Goal: Task Accomplishment & Management: Use online tool/utility

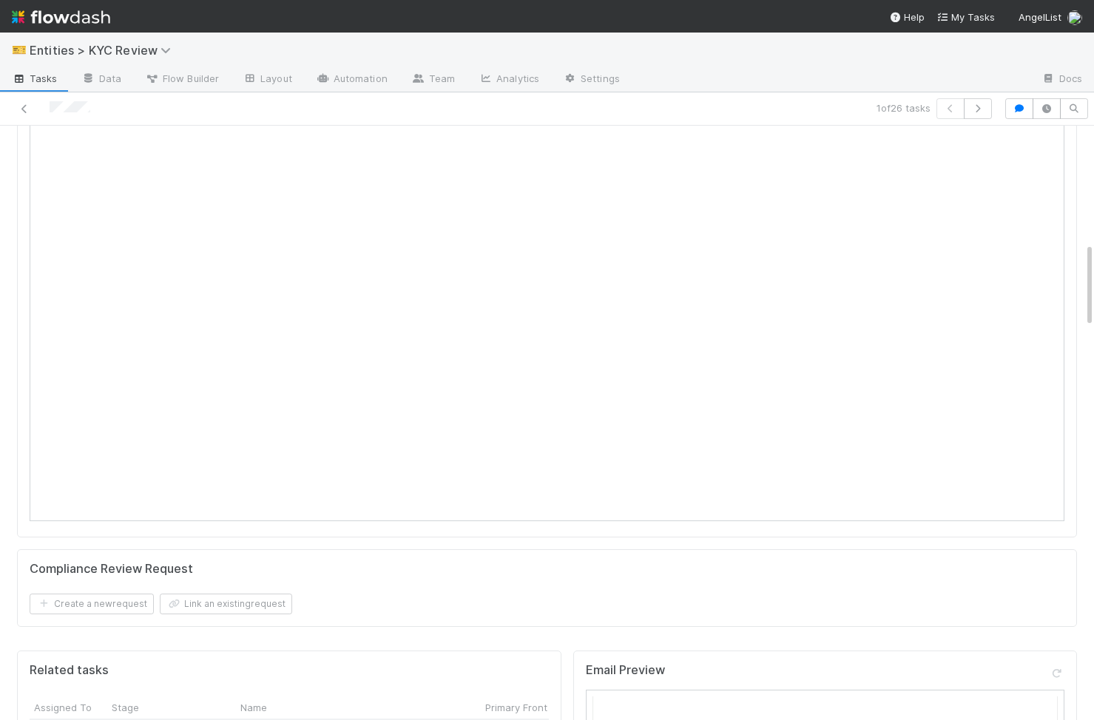
scroll to position [822, 0]
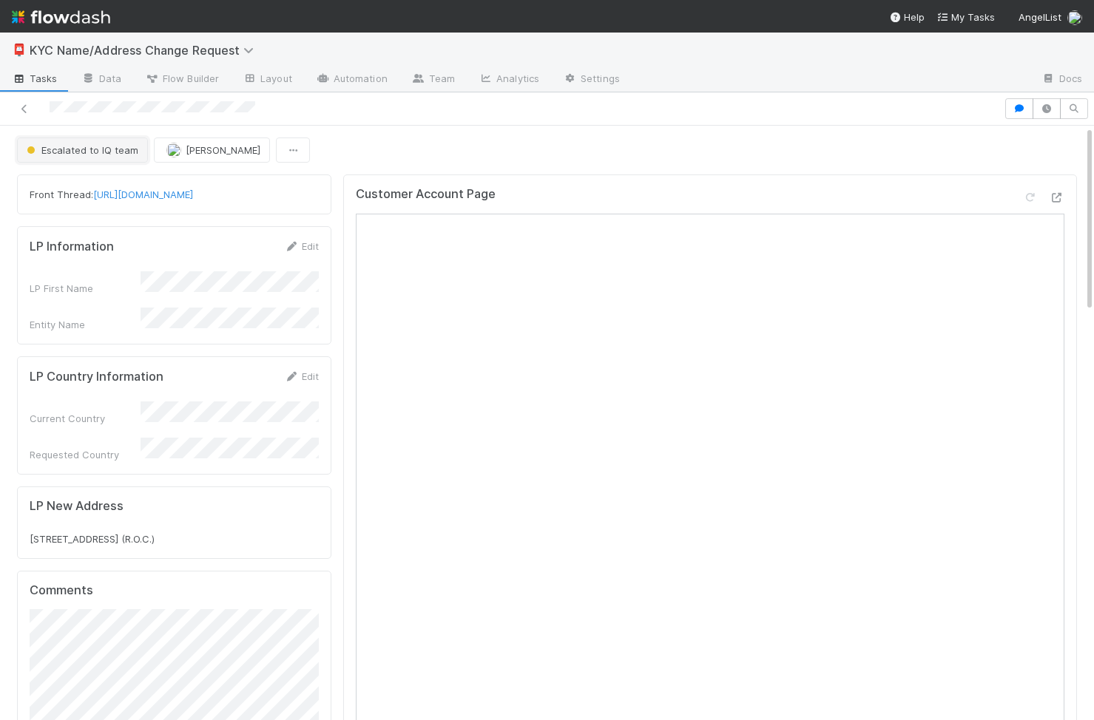
click at [120, 147] on span "Escalated to IQ team" at bounding box center [81, 150] width 115 height 12
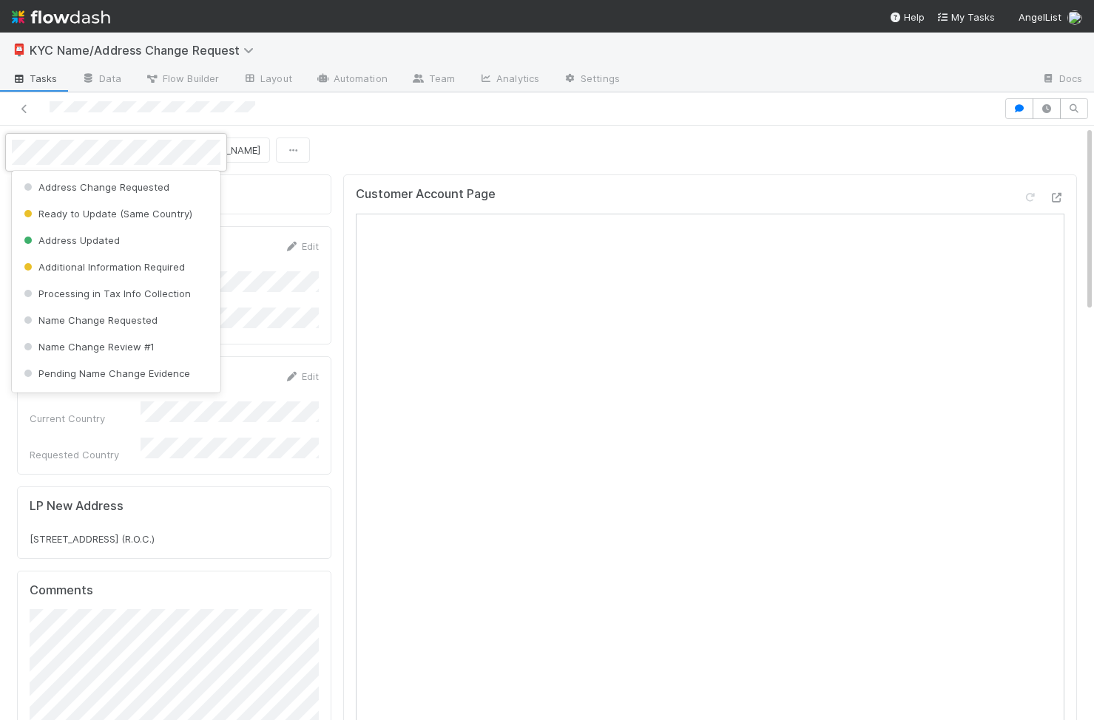
scroll to position [757, 0]
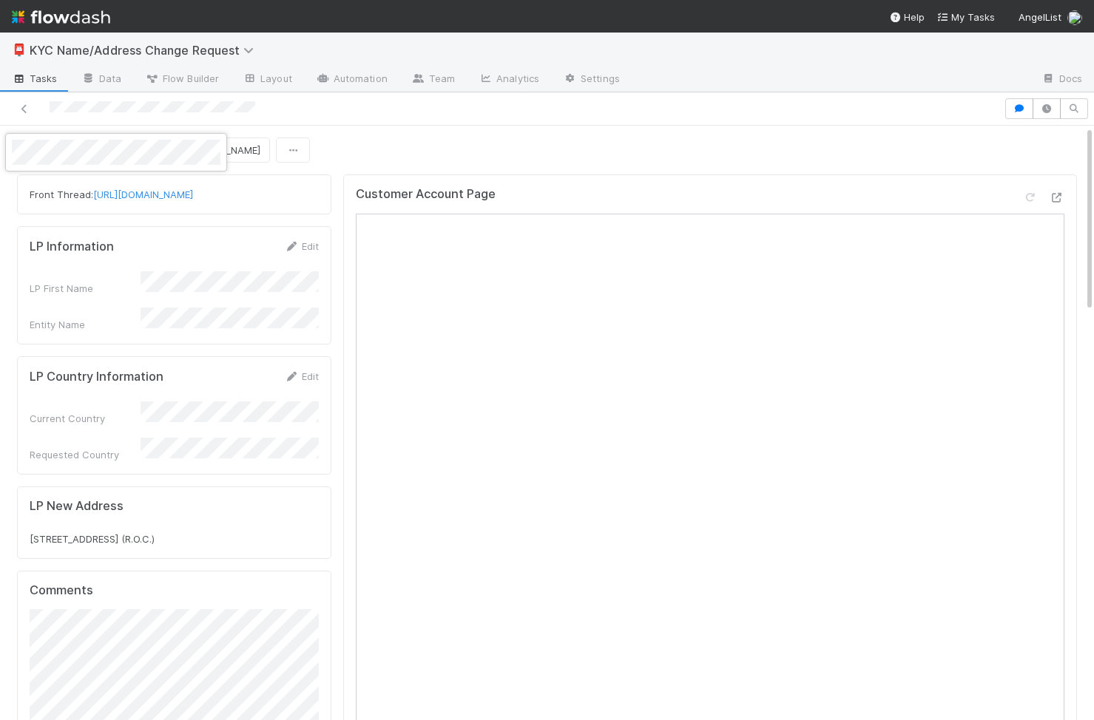
click at [325, 163] on div at bounding box center [547, 360] width 1094 height 720
click at [88, 144] on span "Escalated to IQ team" at bounding box center [81, 150] width 115 height 12
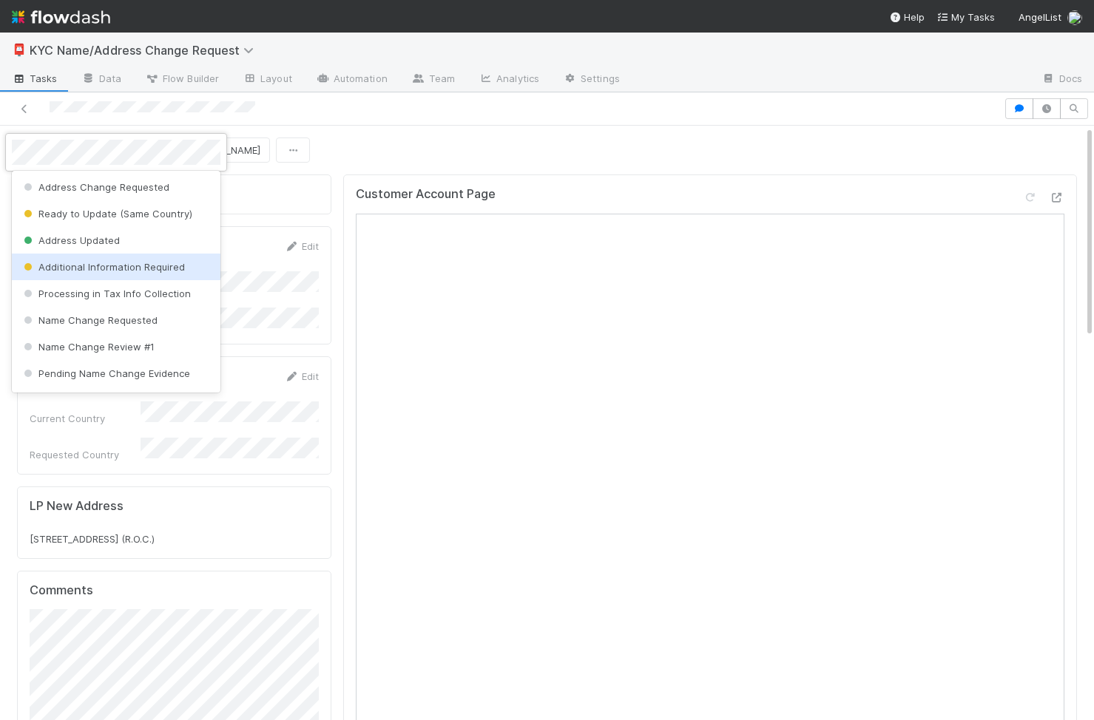
click at [629, 595] on div at bounding box center [547, 360] width 1094 height 720
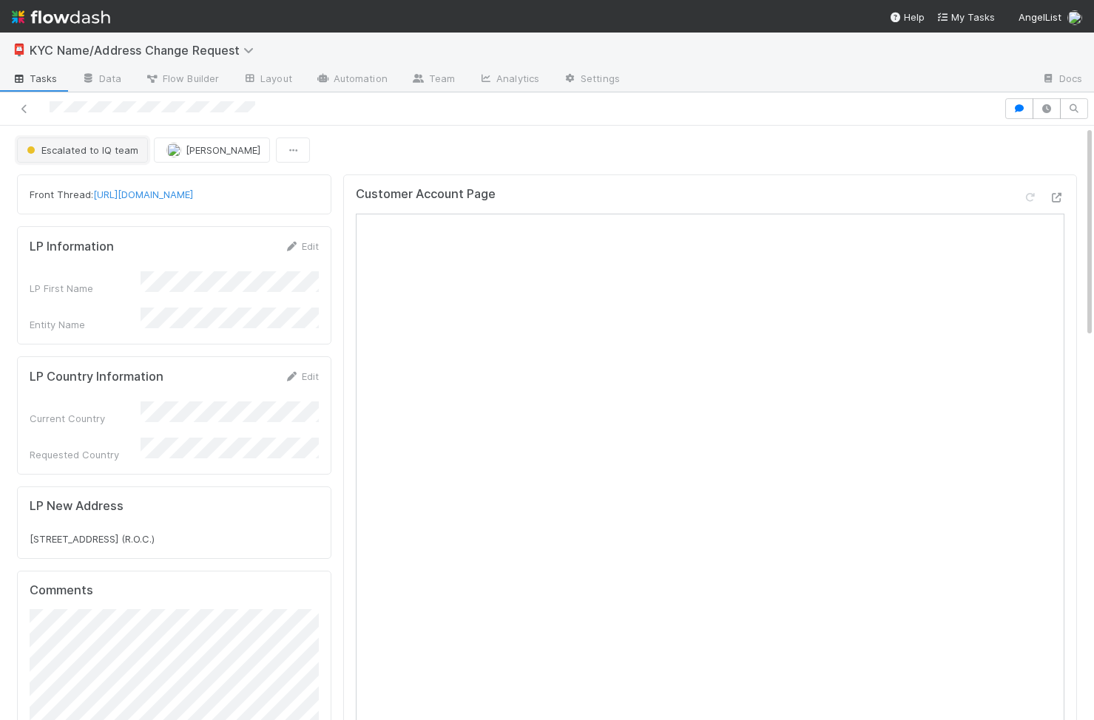
click at [88, 154] on span "Escalated to IQ team" at bounding box center [81, 150] width 115 height 12
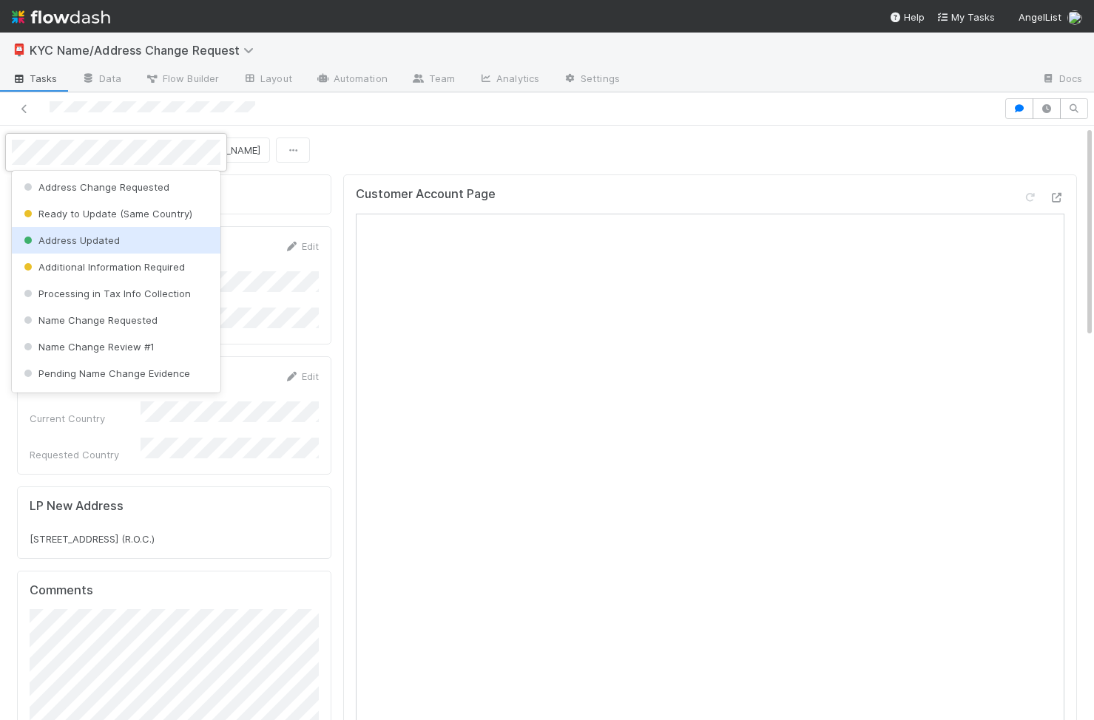
click at [109, 244] on span "Address Updated" at bounding box center [70, 240] width 99 height 12
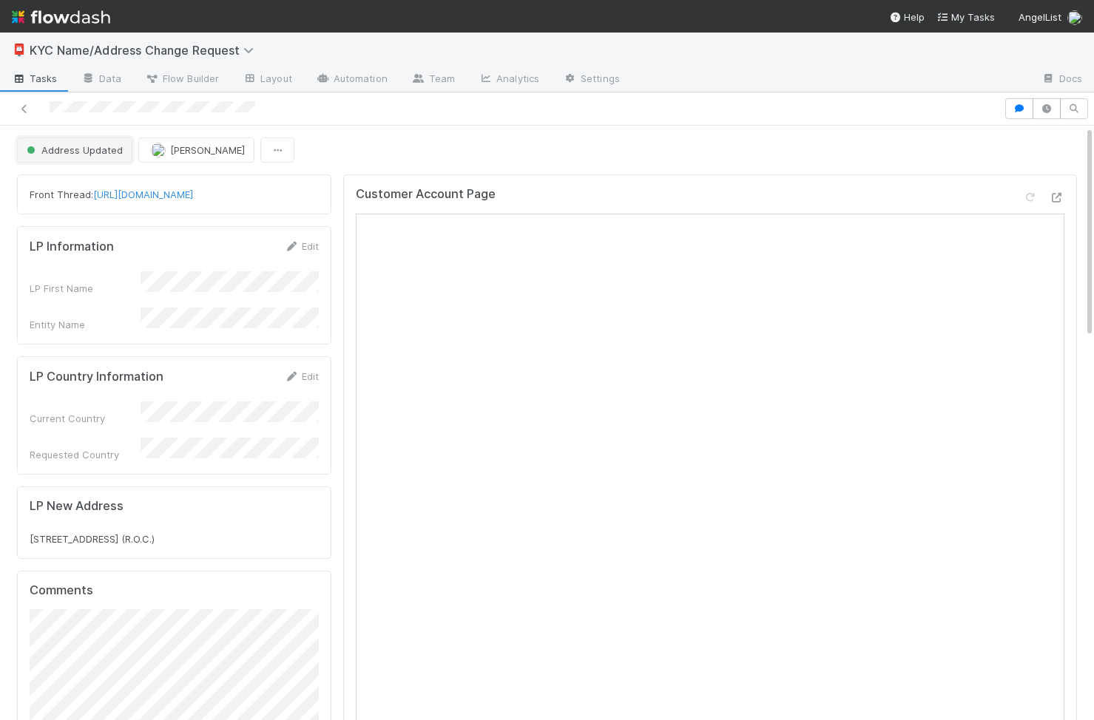
click at [82, 154] on span "Address Updated" at bounding box center [73, 150] width 99 height 12
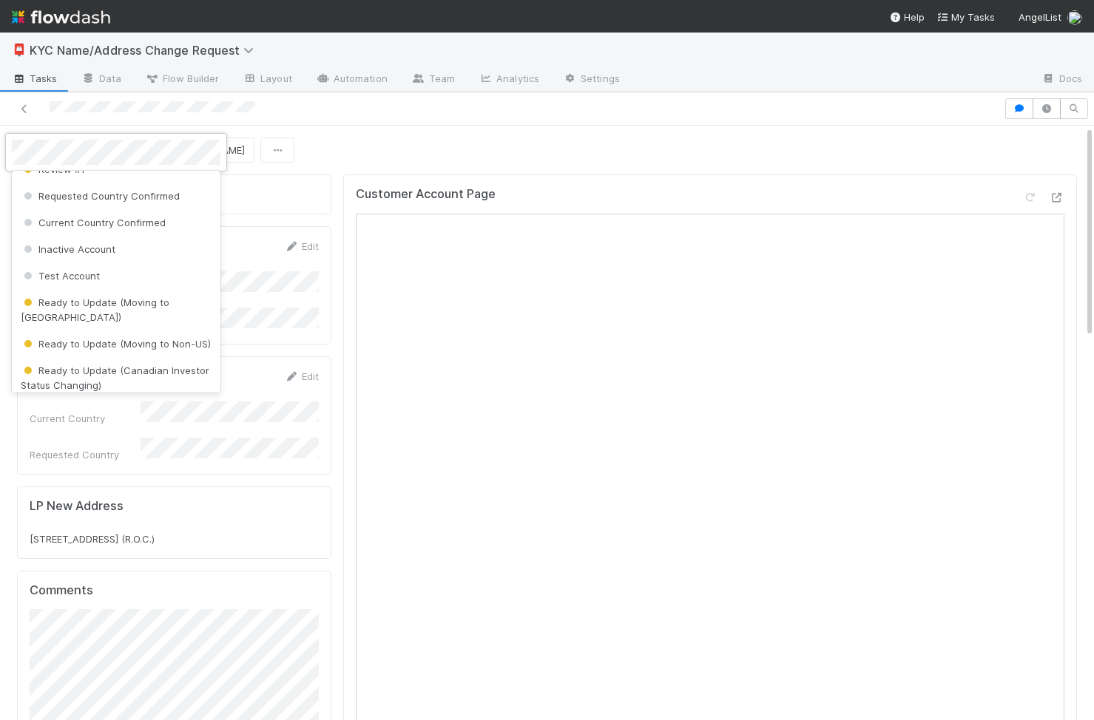
scroll to position [286, 0]
click at [138, 337] on span "Ready to Update (Moving to Non-US)" at bounding box center [116, 343] width 190 height 12
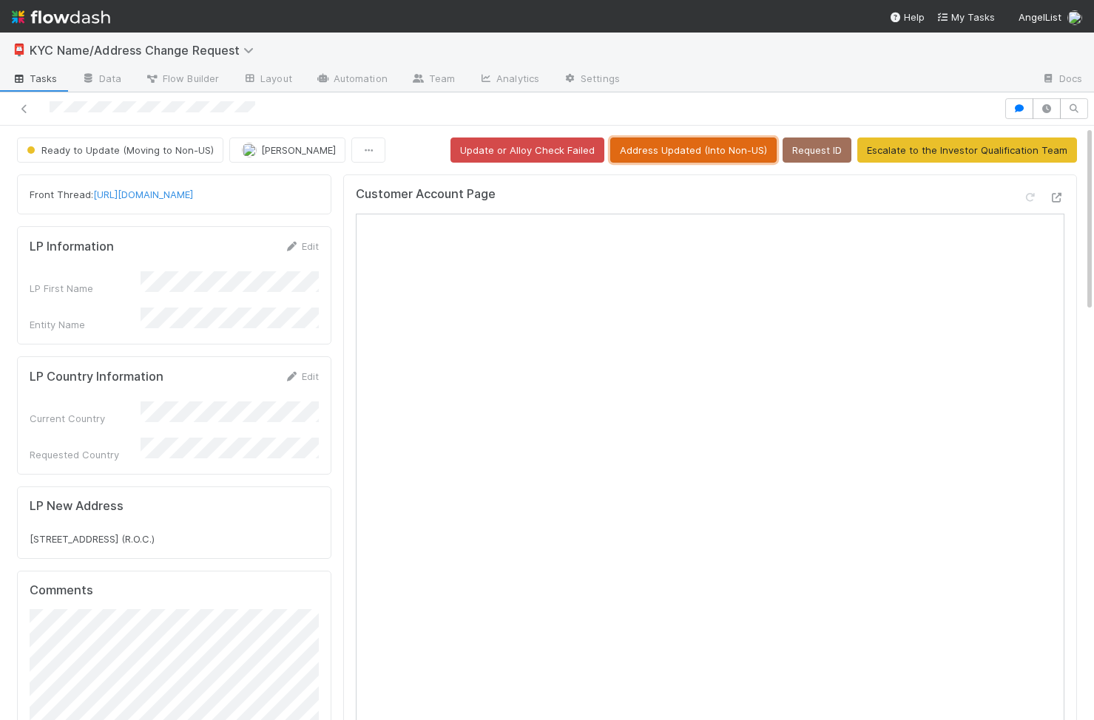
click at [743, 155] on button "Address Updated (Into Non-US)" at bounding box center [693, 150] width 166 height 25
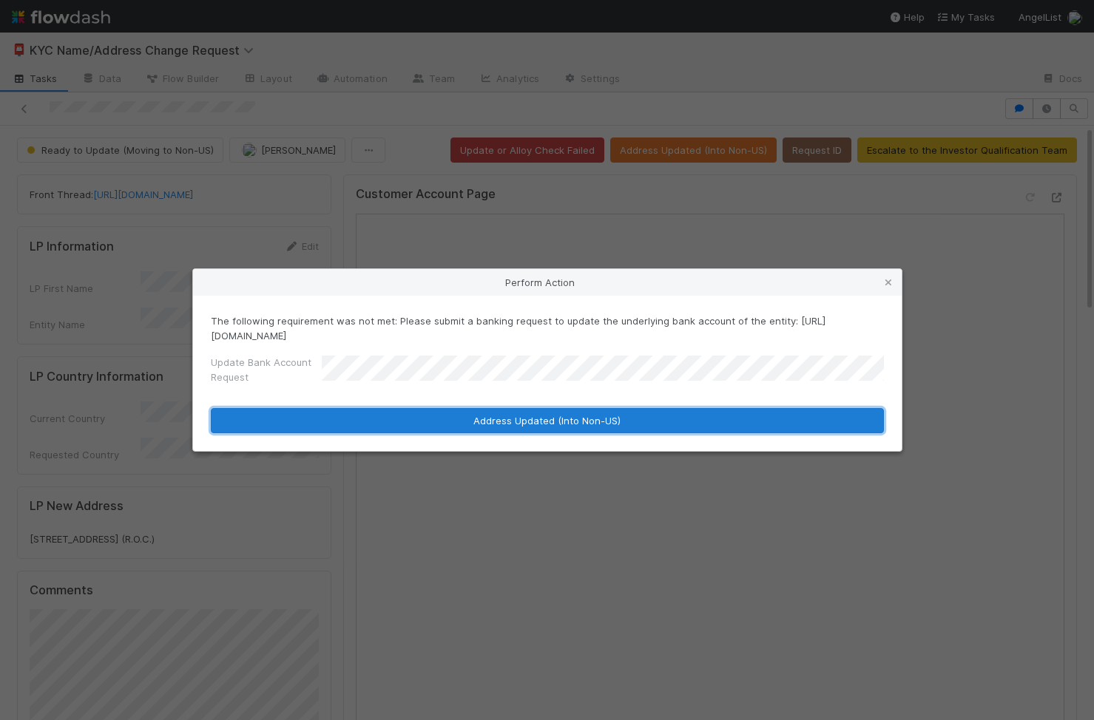
click at [450, 408] on button "Address Updated (Into Non-US)" at bounding box center [547, 420] width 673 height 25
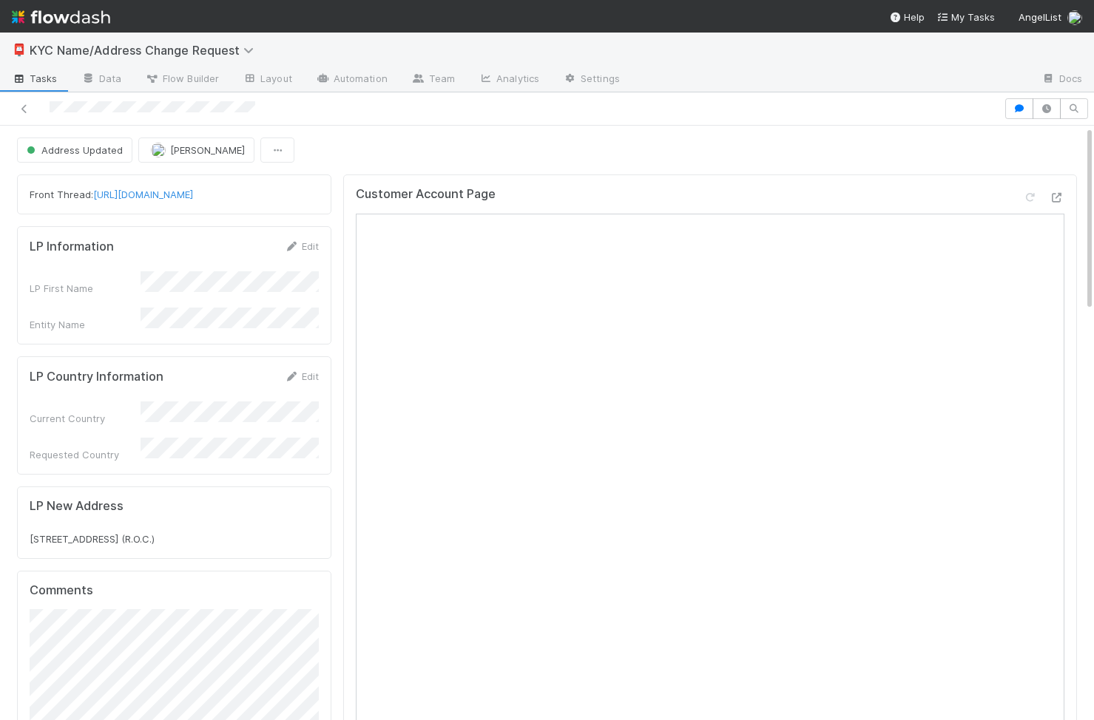
click at [346, 385] on div "Customer Account Page" at bounding box center [710, 498] width 734 height 647
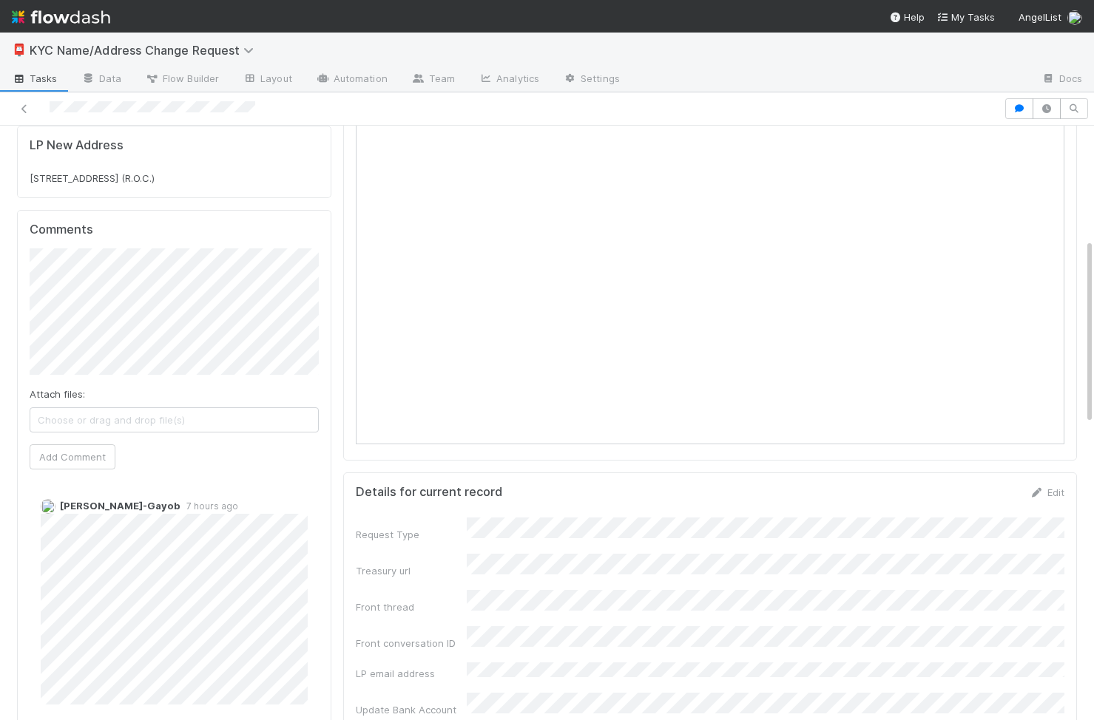
scroll to position [0, 0]
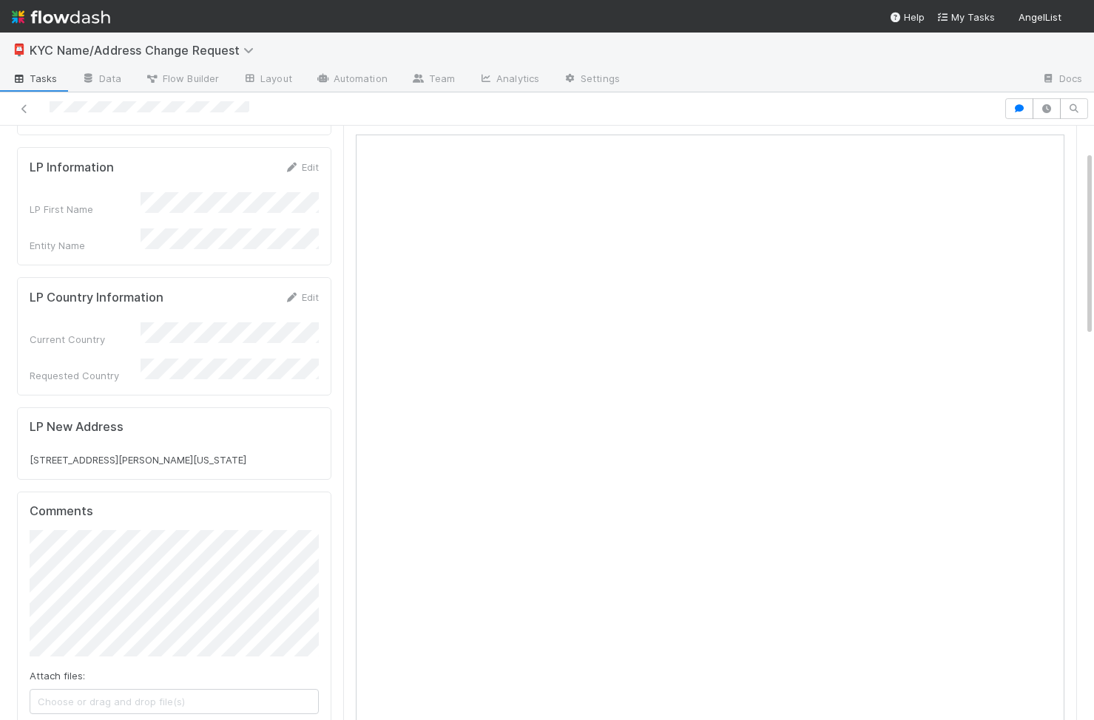
scroll to position [68, 0]
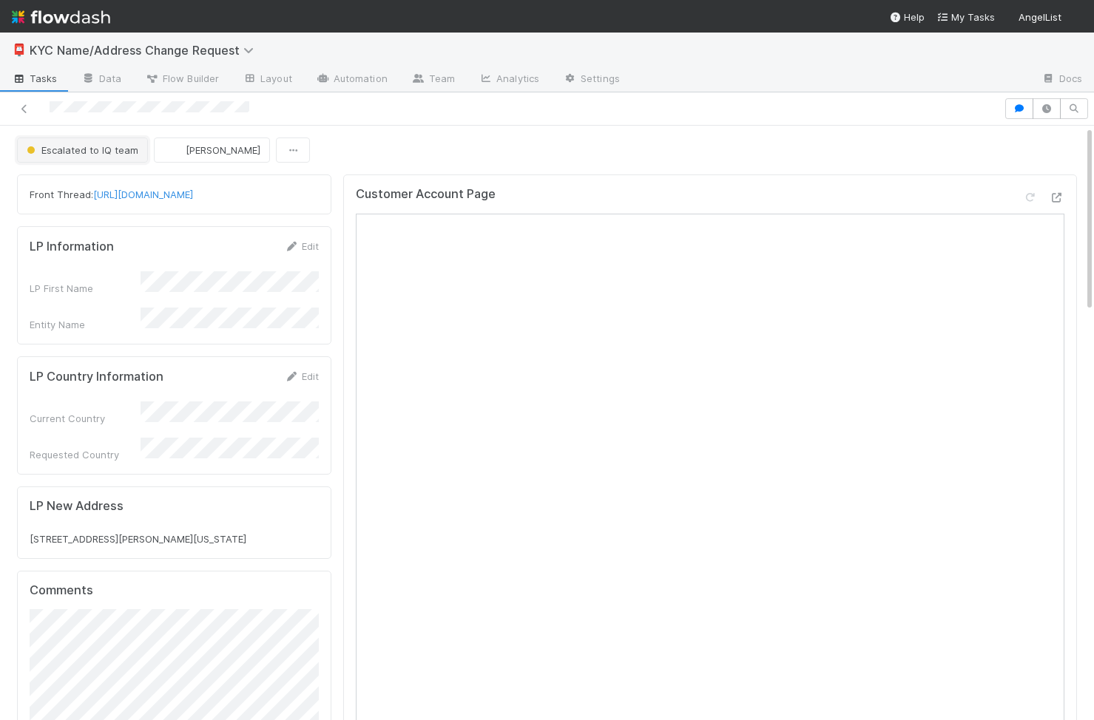
click at [124, 159] on button "Escalated to IQ team" at bounding box center [82, 150] width 131 height 25
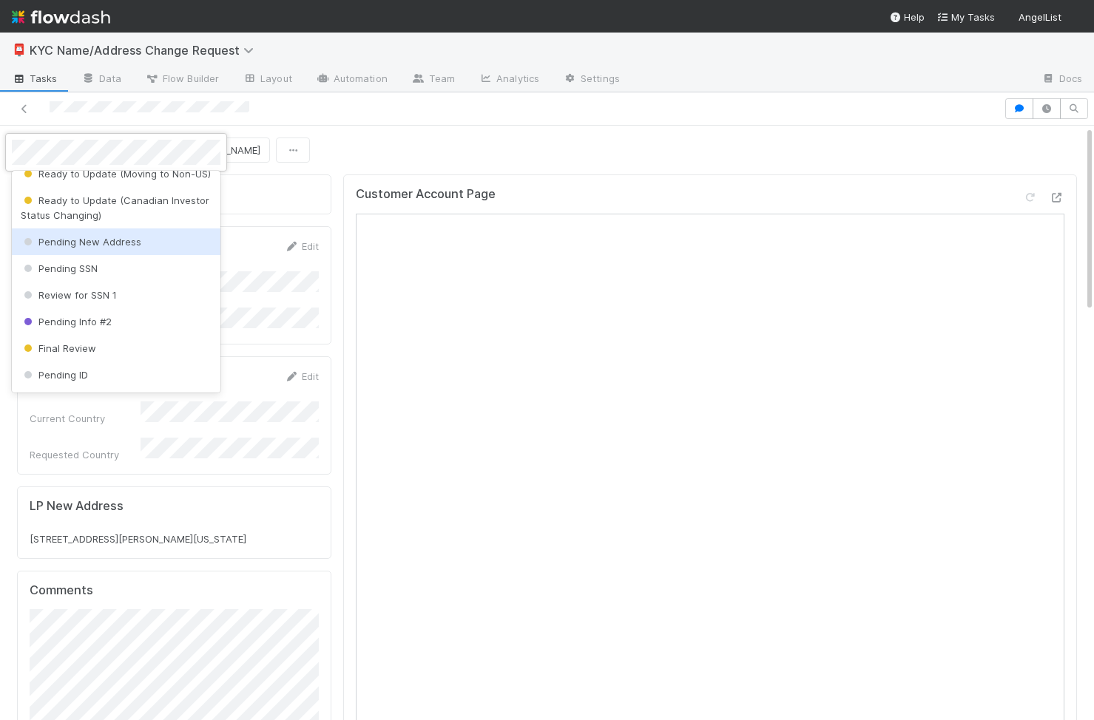
scroll to position [385, 0]
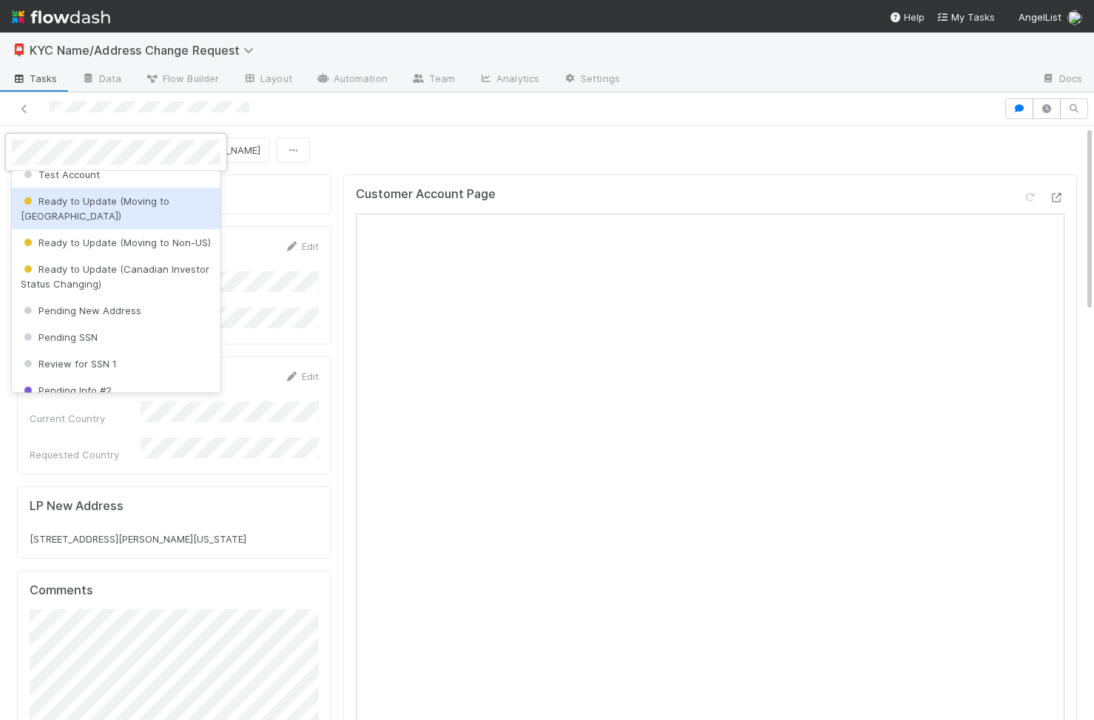
click at [140, 203] on span "Ready to Update (Moving to US)" at bounding box center [95, 208] width 149 height 27
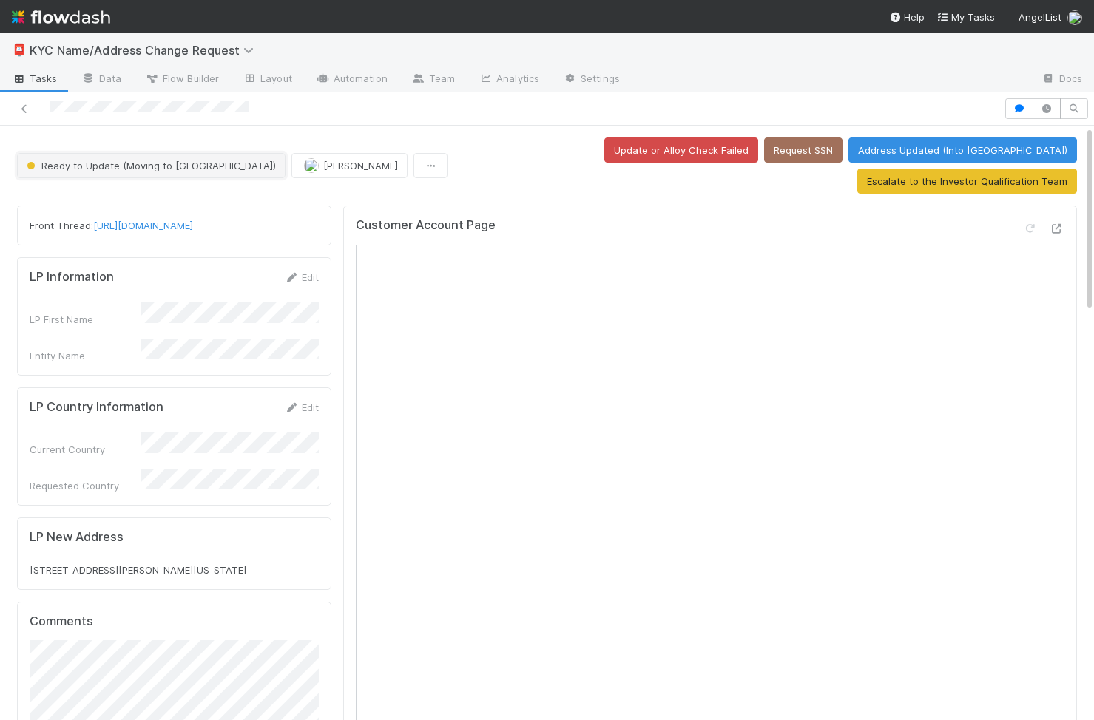
click at [179, 160] on span "Ready to Update (Moving to US)" at bounding box center [150, 166] width 252 height 12
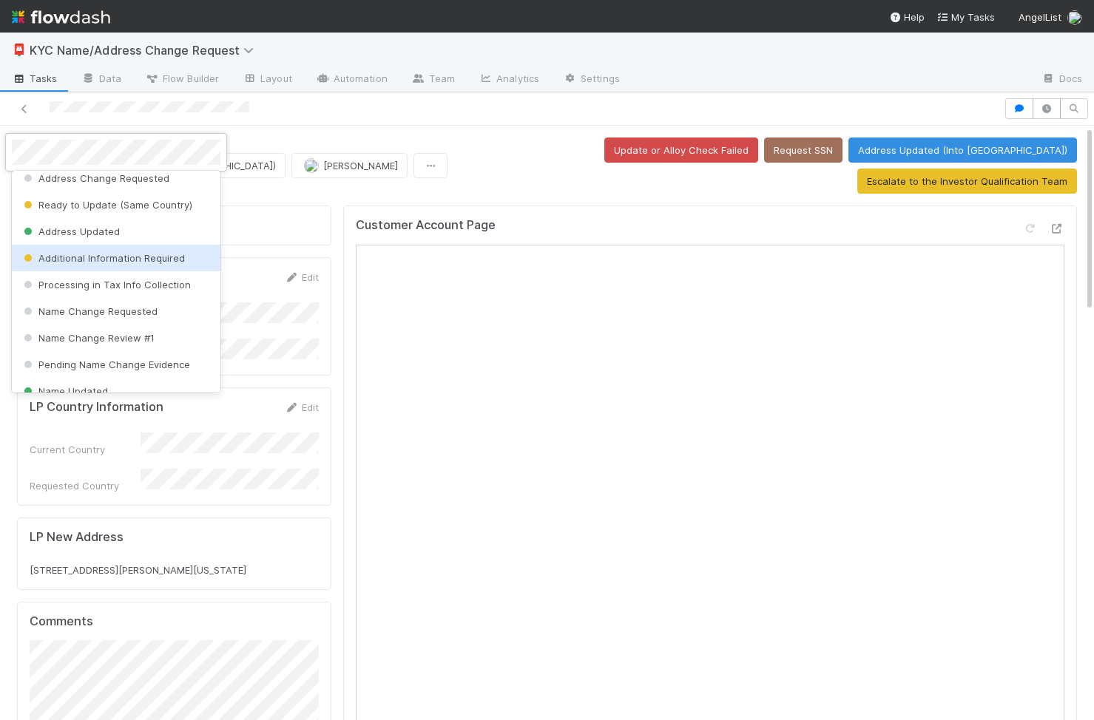
scroll to position [0, 0]
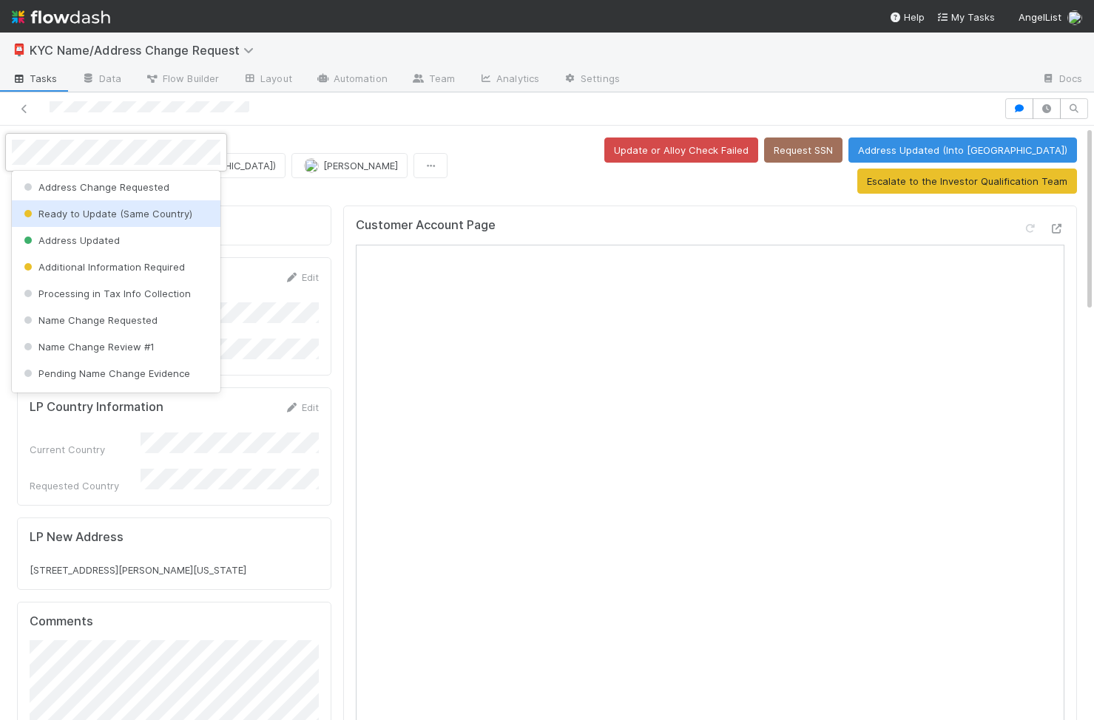
click at [148, 216] on span "Ready to Update (Same Country)" at bounding box center [107, 214] width 172 height 12
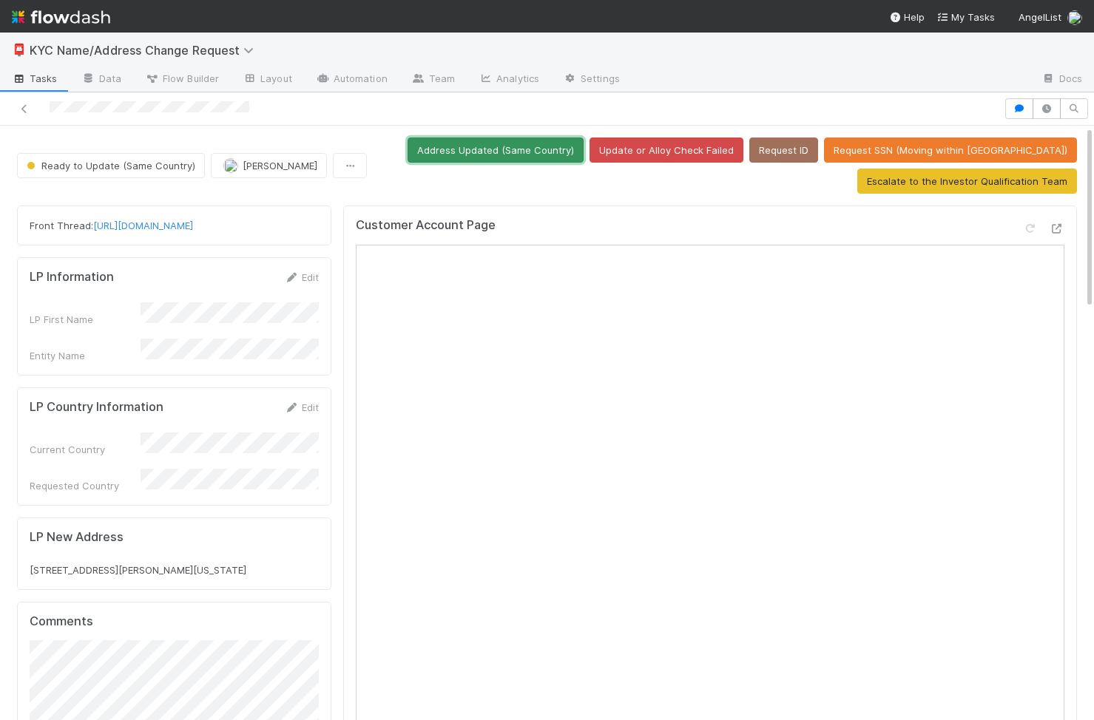
click at [584, 152] on button "Address Updated (Same Country)" at bounding box center [496, 150] width 176 height 25
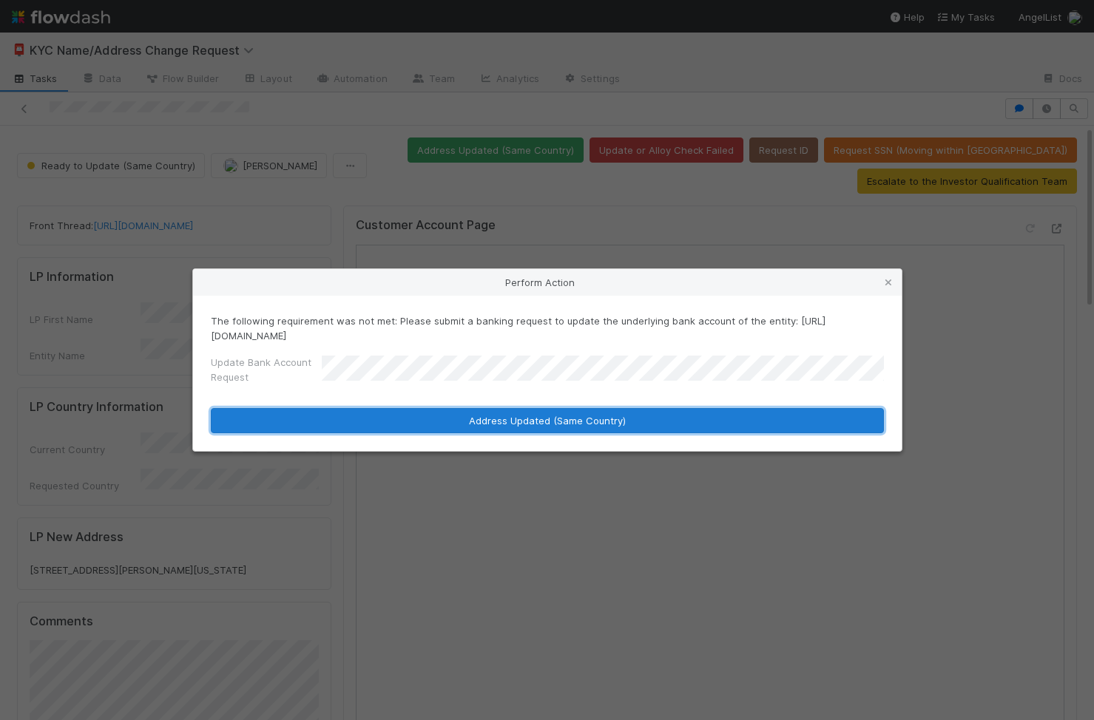
click at [485, 425] on button "Address Updated (Same Country)" at bounding box center [547, 420] width 673 height 25
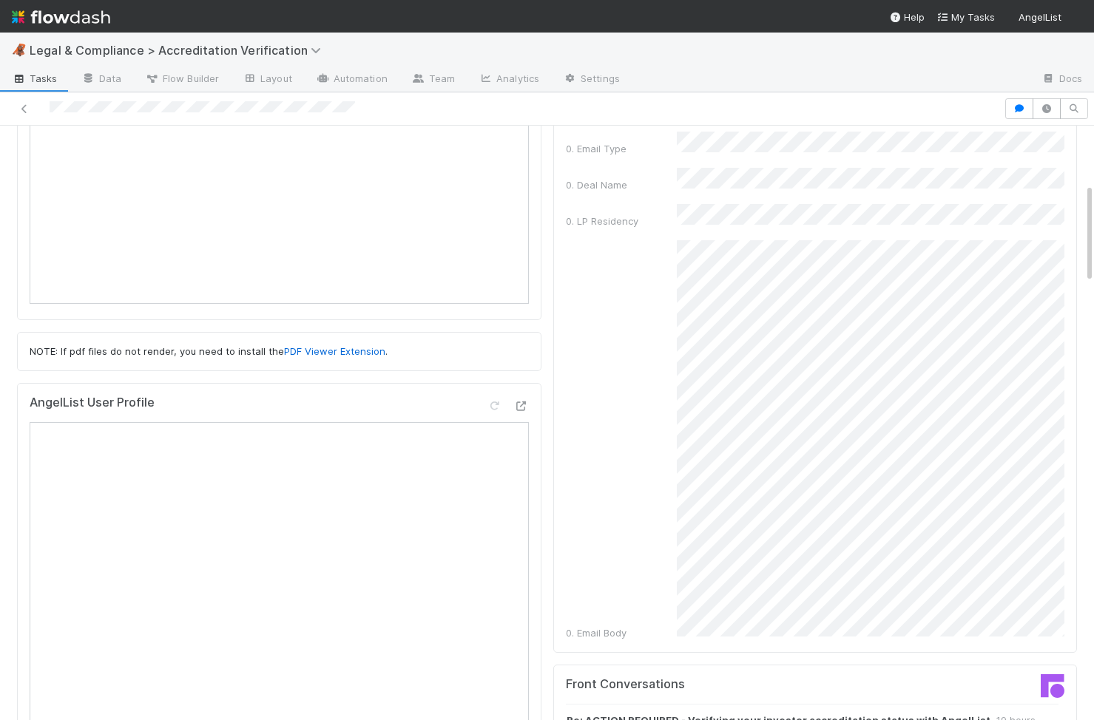
scroll to position [393, 0]
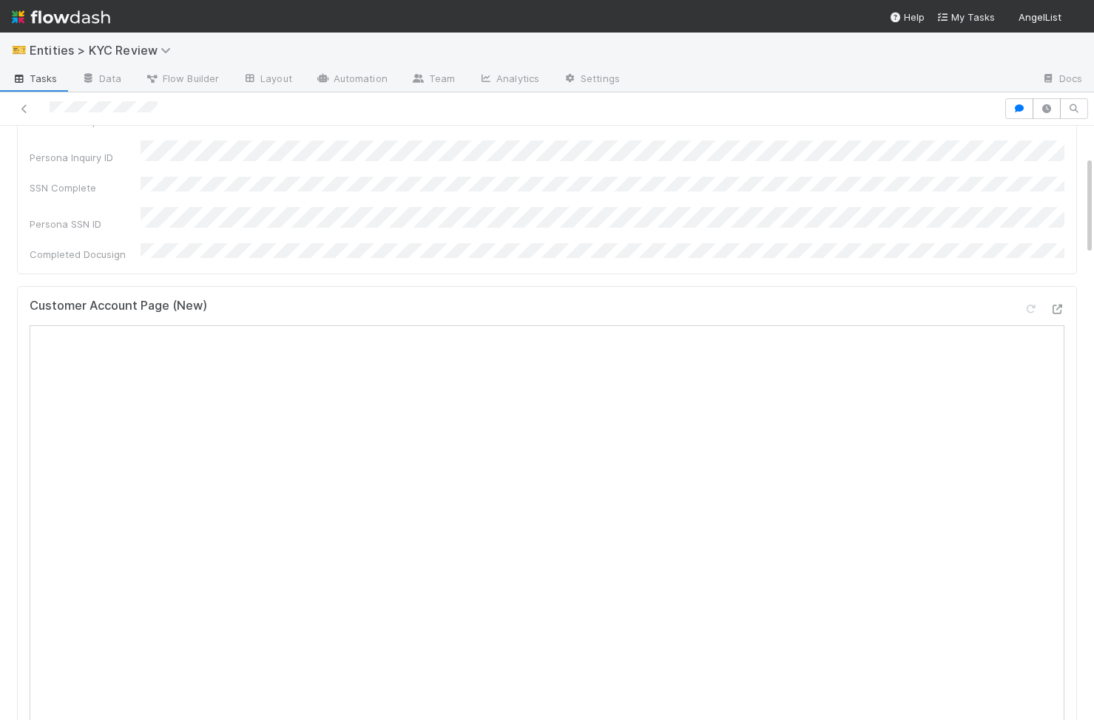
scroll to position [502, 0]
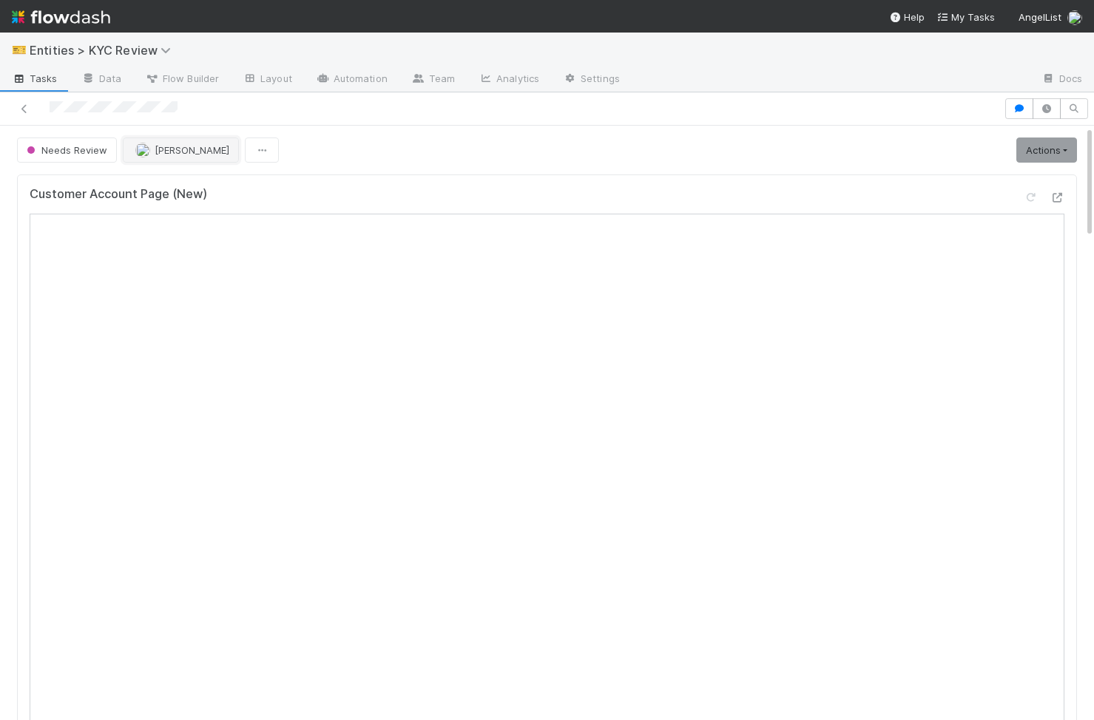
click at [221, 156] on button "[PERSON_NAME]" at bounding box center [181, 150] width 116 height 25
click at [57, 152] on span "Needs Review" at bounding box center [66, 150] width 84 height 12
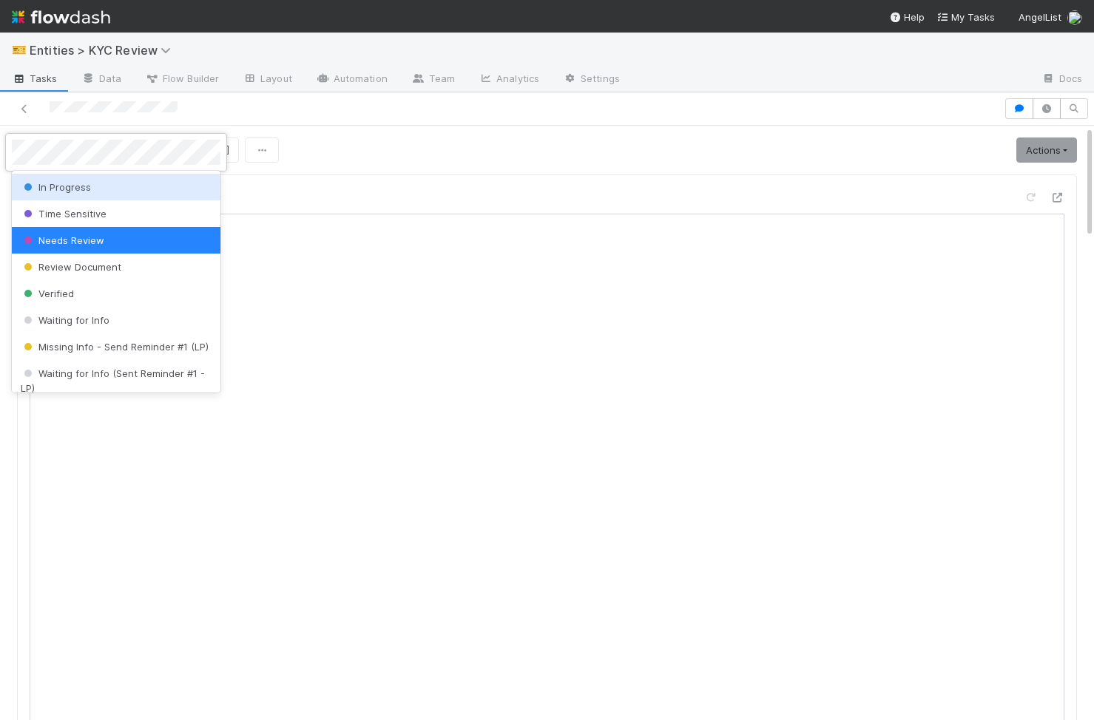
click at [312, 141] on div at bounding box center [547, 360] width 1094 height 720
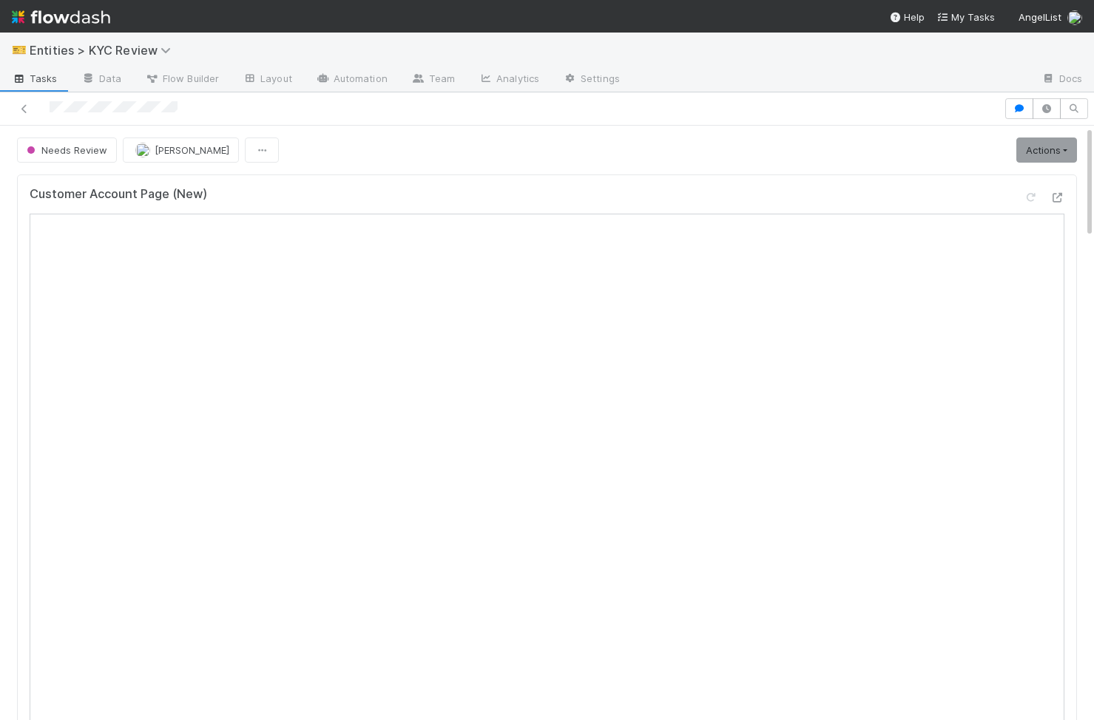
click at [680, 141] on link "Actions" at bounding box center [1046, 150] width 61 height 25
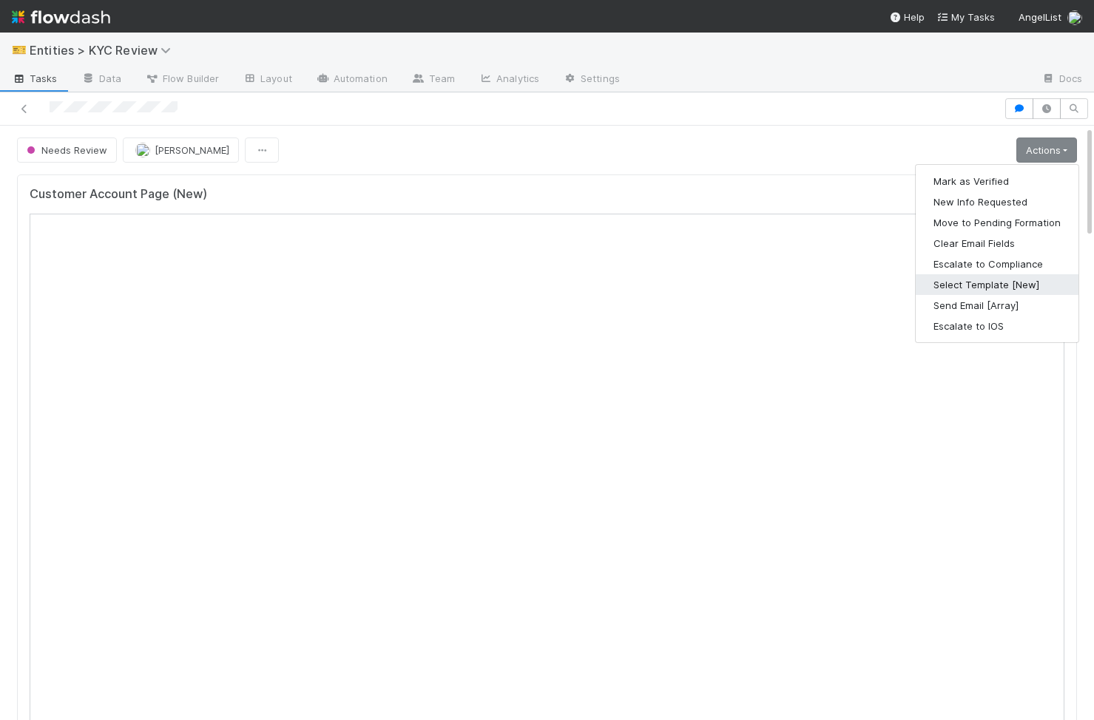
click at [680, 293] on button "Select Template [New]" at bounding box center [997, 284] width 163 height 21
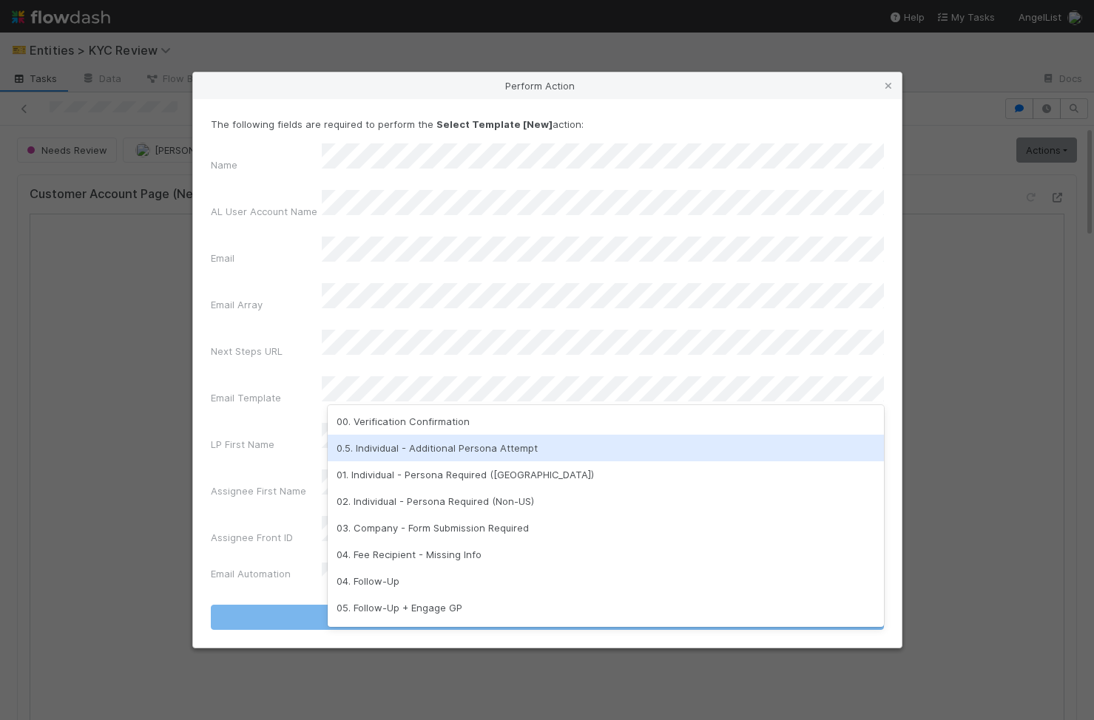
click at [456, 348] on div "0.5. Individual - Additional Persona Attempt" at bounding box center [606, 448] width 556 height 27
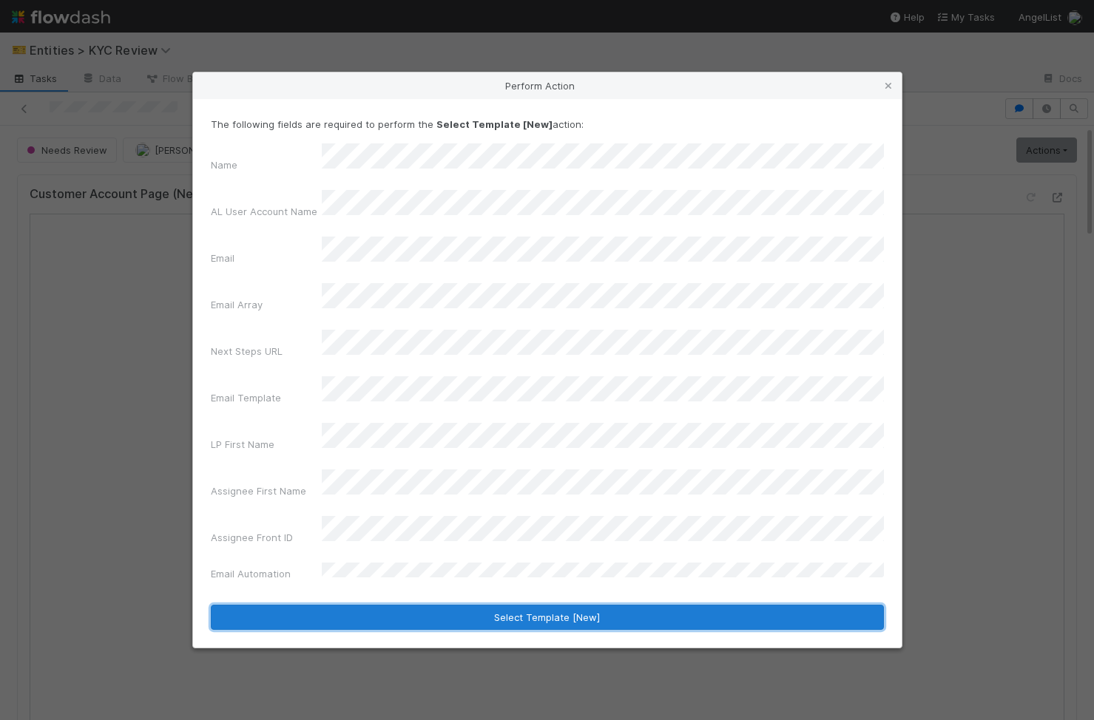
click at [404, 348] on button "Select Template [New]" at bounding box center [547, 617] width 673 height 25
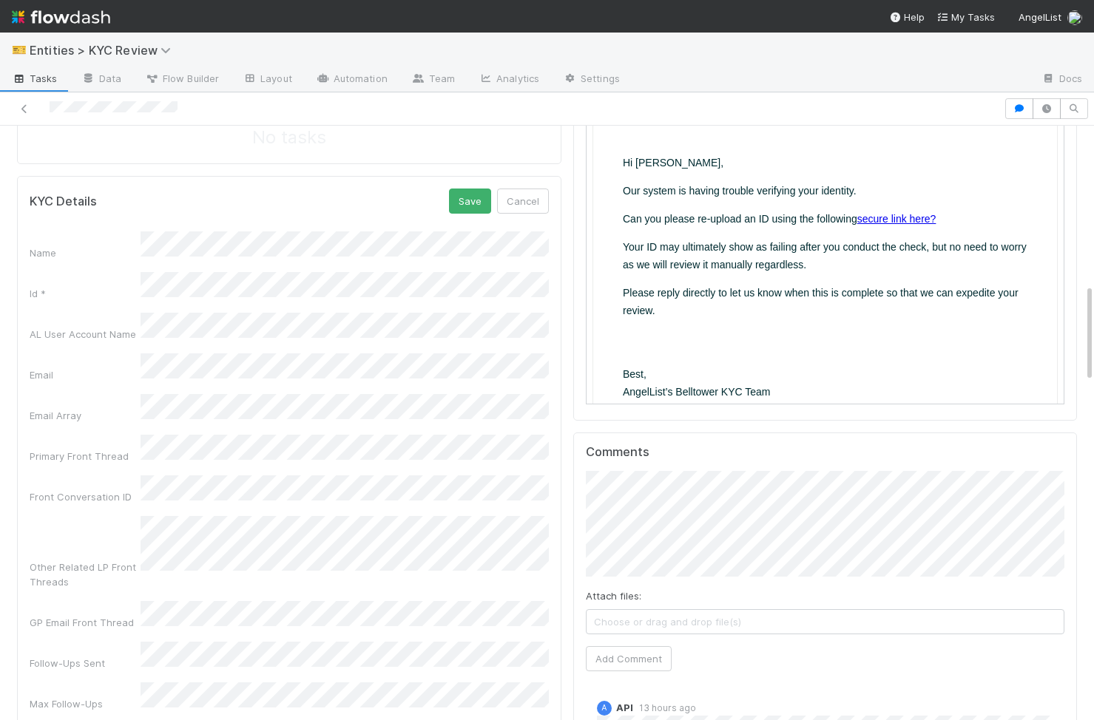
scroll to position [852, 0]
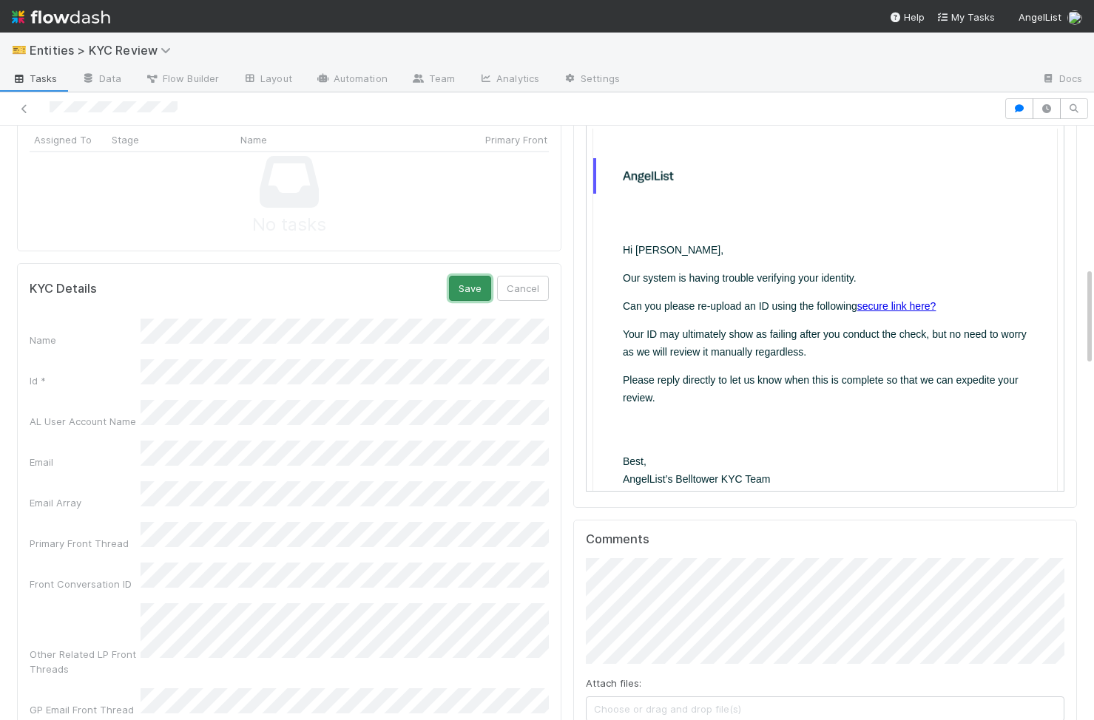
click at [467, 290] on button "Save" at bounding box center [470, 288] width 42 height 25
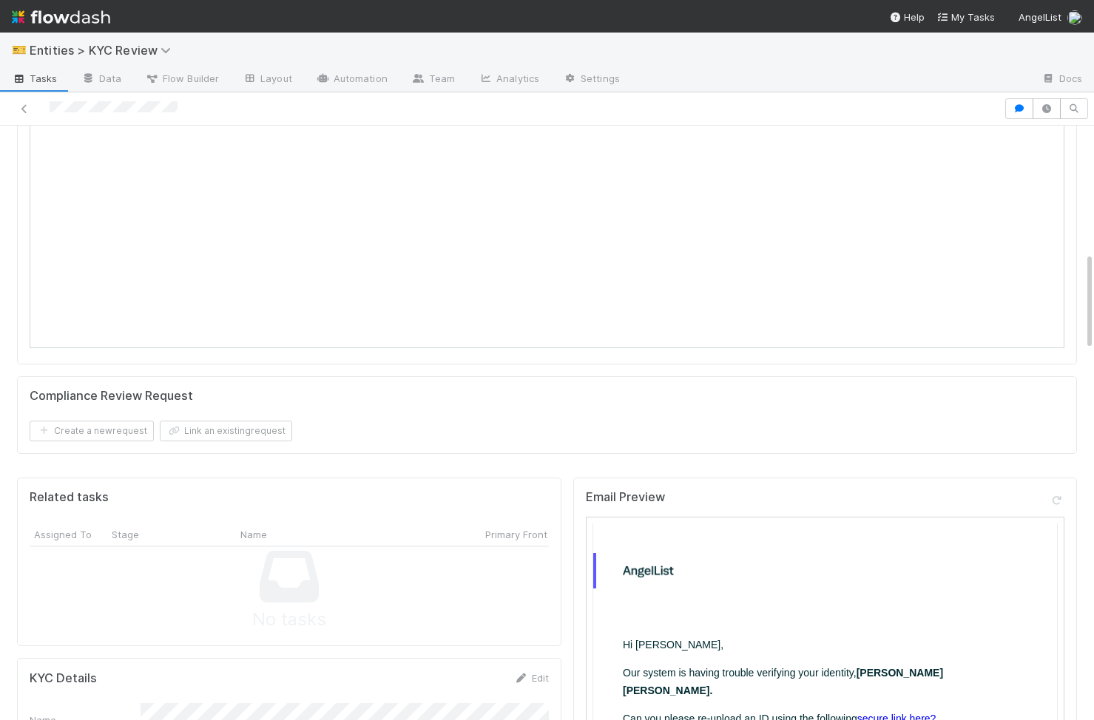
scroll to position [0, 0]
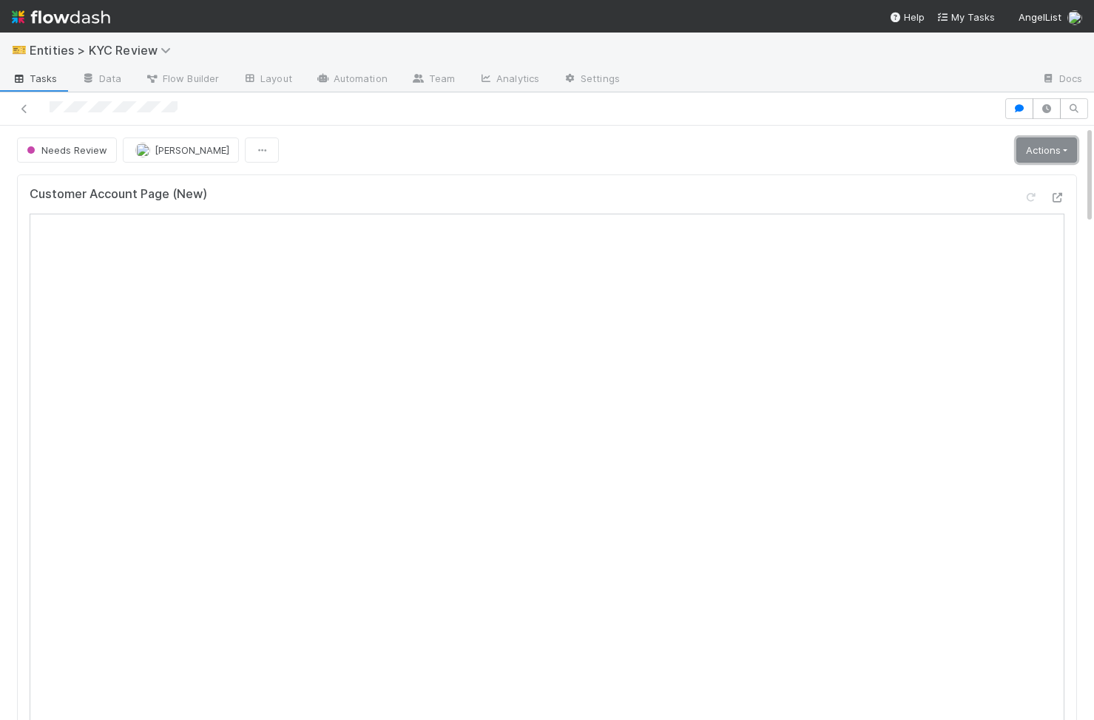
click at [680, 143] on link "Actions" at bounding box center [1046, 150] width 61 height 25
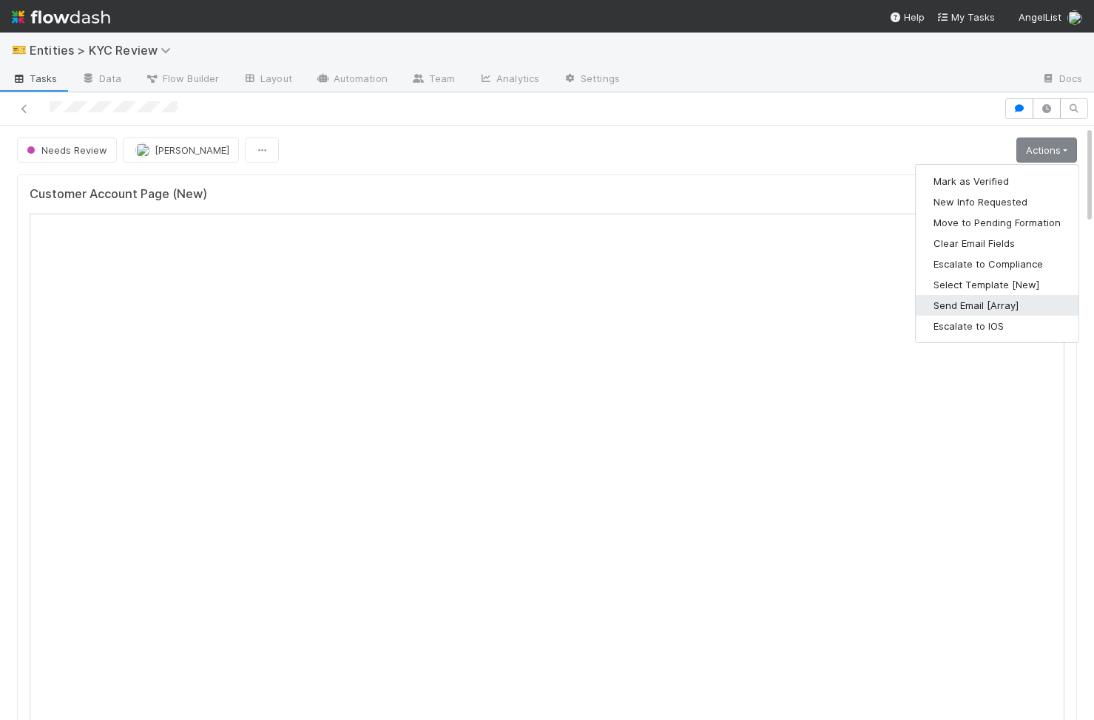
click at [680, 298] on button "Send Email [Array]" at bounding box center [997, 305] width 163 height 21
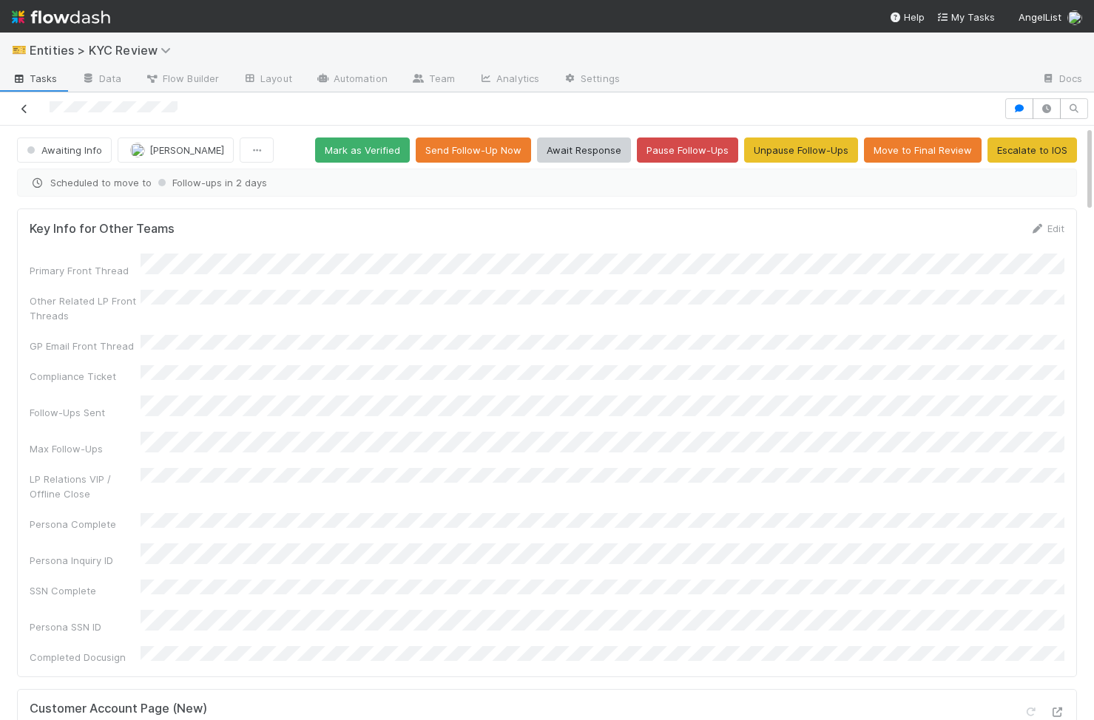
click at [29, 109] on icon at bounding box center [24, 109] width 15 height 10
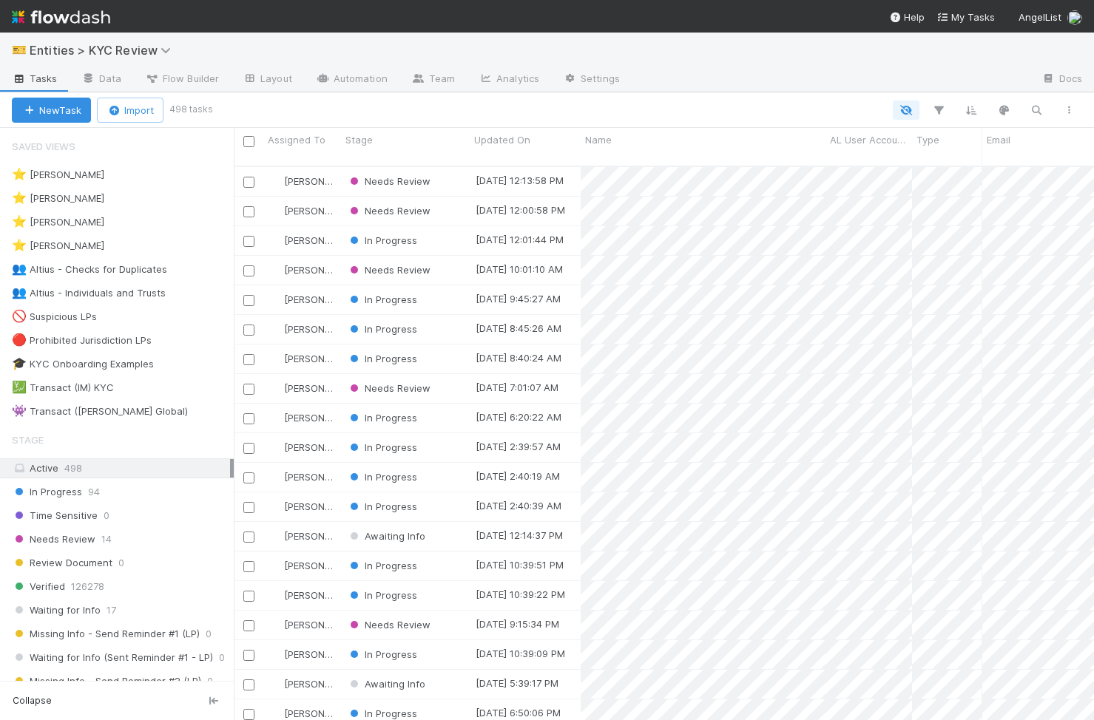
scroll to position [0, 1]
click at [112, 240] on div "⭐ Viv Hong 8" at bounding box center [123, 246] width 222 height 18
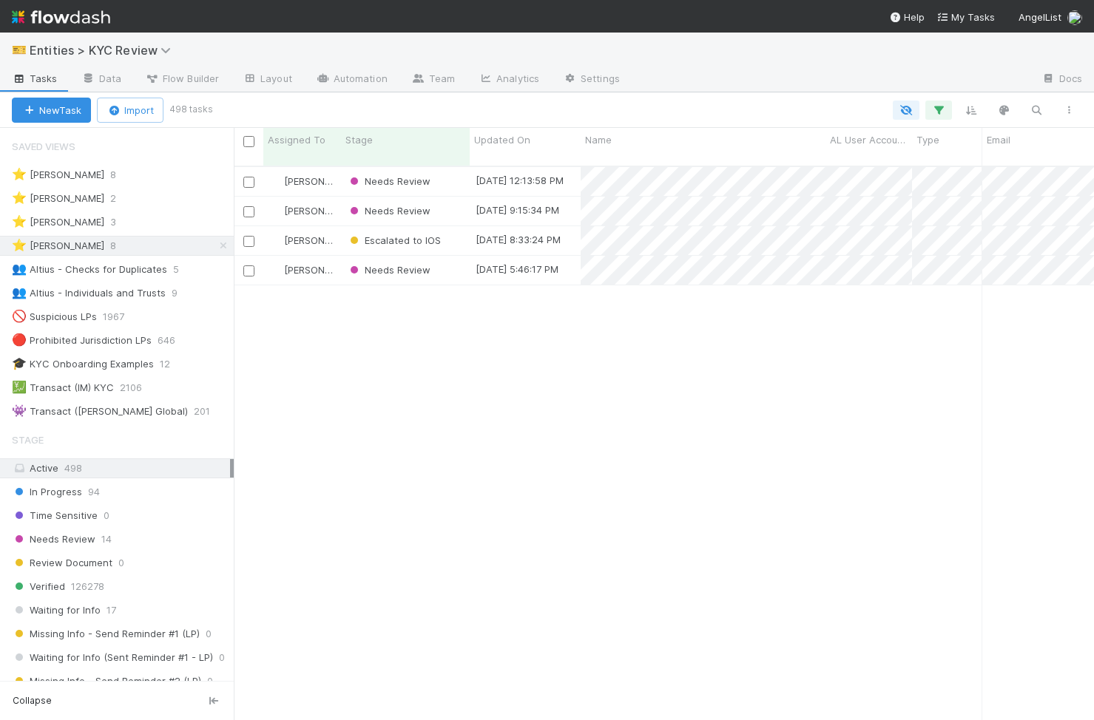
scroll to position [566, 860]
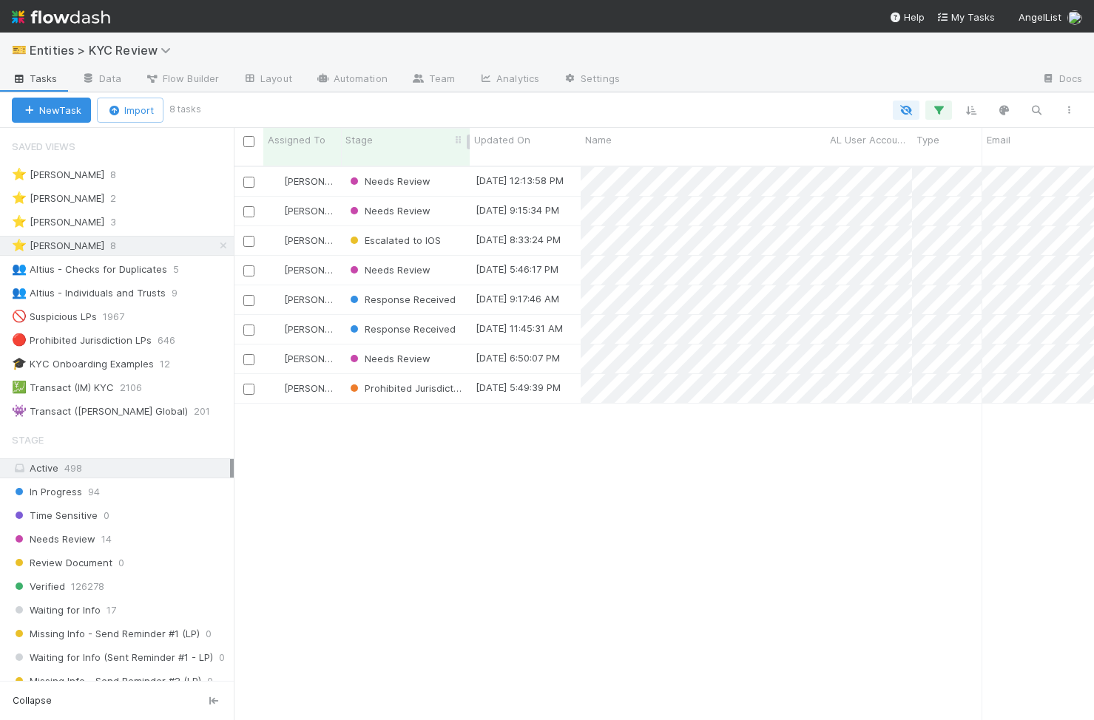
click at [416, 138] on div "Stage" at bounding box center [405, 139] width 121 height 15
click at [402, 164] on div "Sort First → Last" at bounding box center [430, 168] width 169 height 22
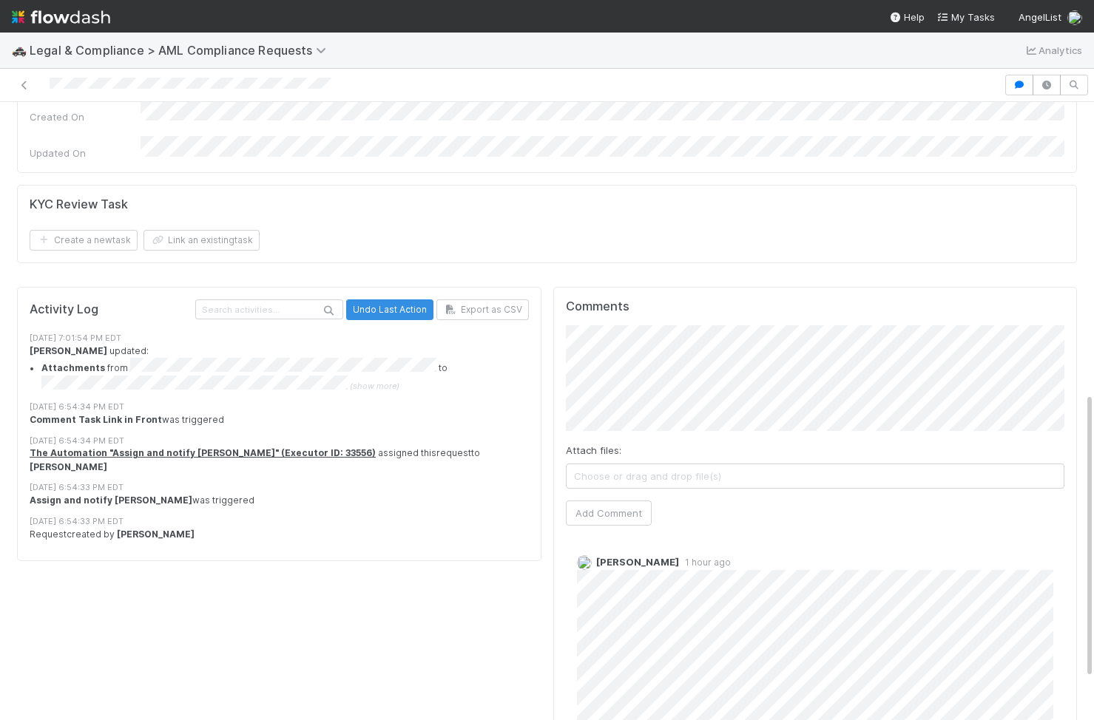
scroll to position [717, 0]
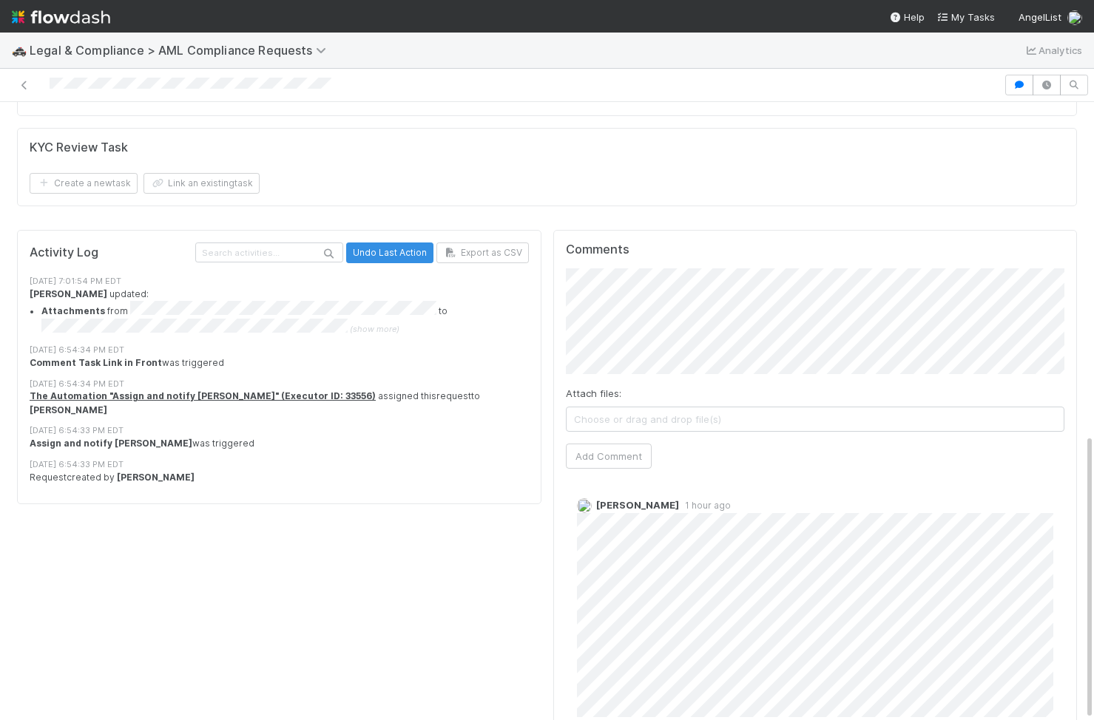
click at [564, 291] on div "Comments Attach files: Choose or drag and drop file(s) Add Comment [PERSON_NAME…" at bounding box center [815, 489] width 524 height 518
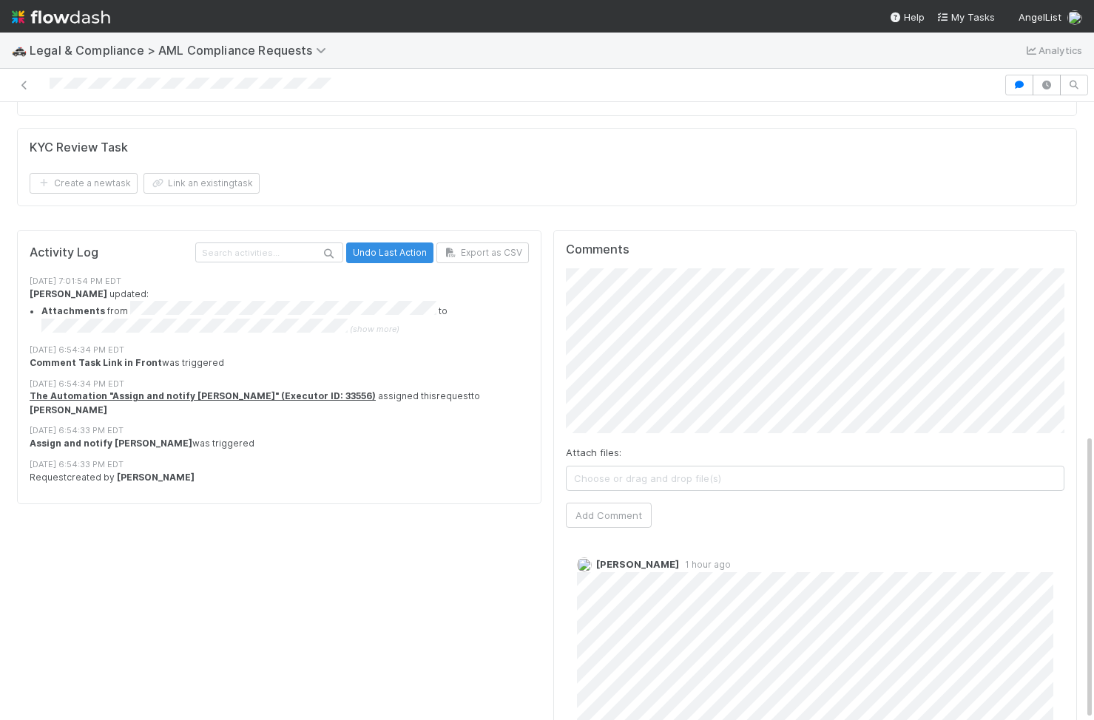
click at [655, 330] on div "Attach files: Choose or drag and drop file(s) Add Comment" at bounding box center [815, 399] width 499 height 260
drag, startPoint x: 596, startPoint y: 407, endPoint x: 510, endPoint y: 348, distance: 103.8
click at [510, 348] on div "Activity Log Undo Last Action Export as CSV [DATE] 7:01:54 PM [PERSON_NAME] upd…" at bounding box center [547, 524] width 1072 height 601
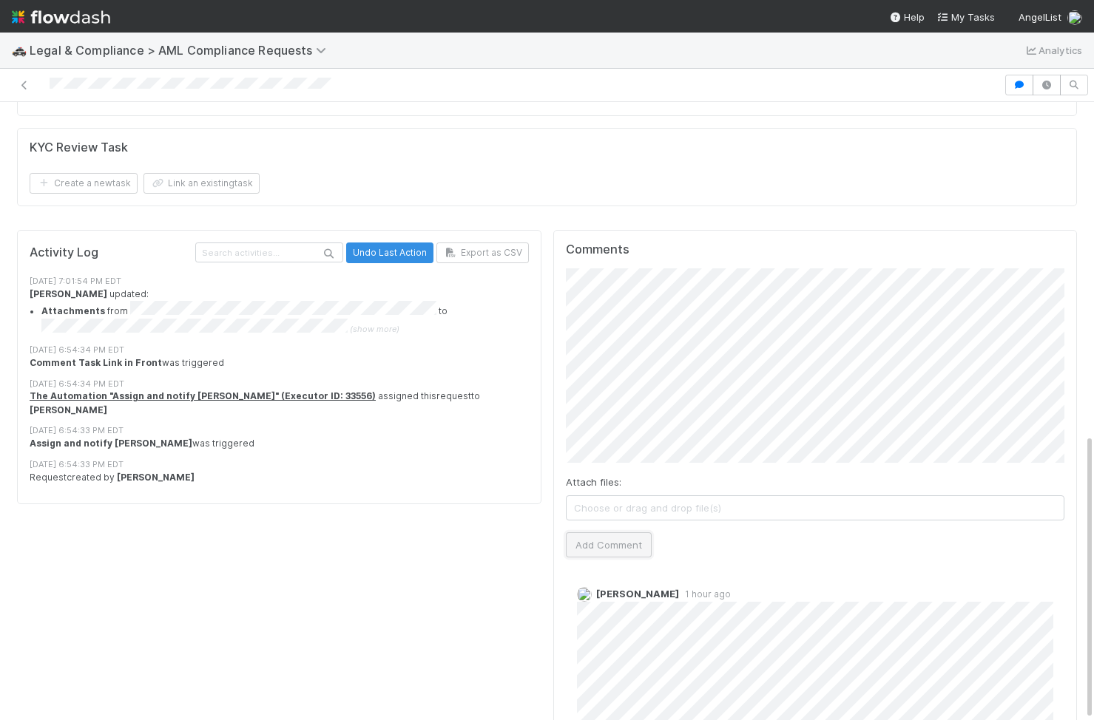
click at [617, 348] on button "Add Comment" at bounding box center [609, 545] width 86 height 25
